Goal: Navigation & Orientation: Find specific page/section

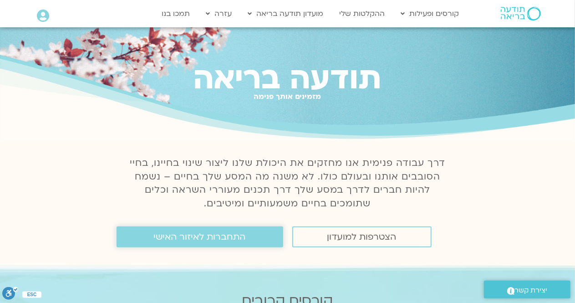
click at [256, 234] on link "התחברות לאיזור האישי" at bounding box center [200, 236] width 167 height 21
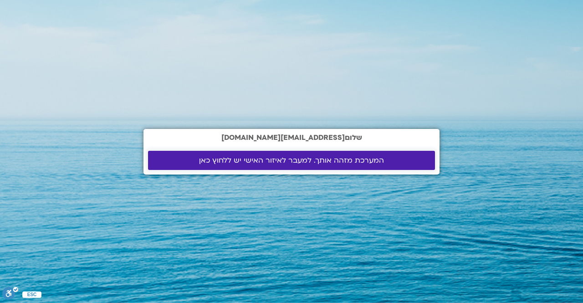
click at [289, 164] on span "המערכת מזהה אותך. למעבר לאיזור האישי יש ללחוץ כאן" at bounding box center [291, 160] width 185 height 8
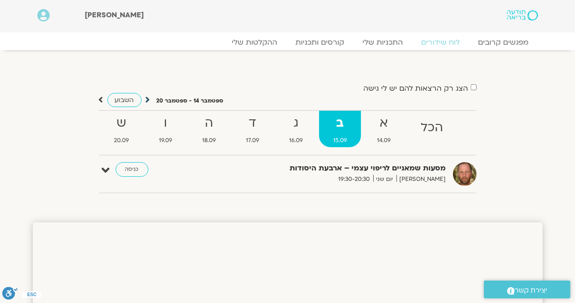
click at [146, 97] on icon at bounding box center [148, 99] width 5 height 9
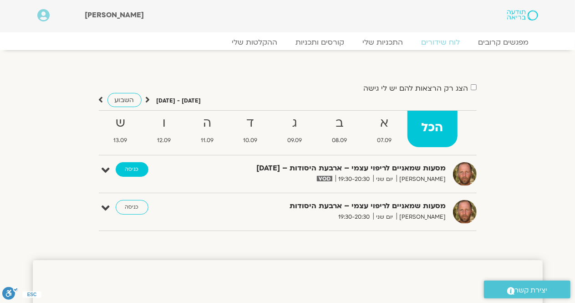
click at [125, 169] on link "כניסה" at bounding box center [132, 169] width 33 height 15
